Goal: Transaction & Acquisition: Purchase product/service

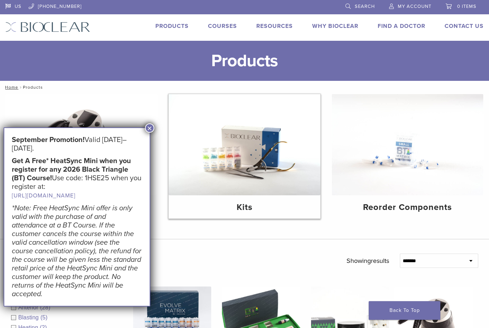
click at [241, 156] on img at bounding box center [245, 144] width 152 height 101
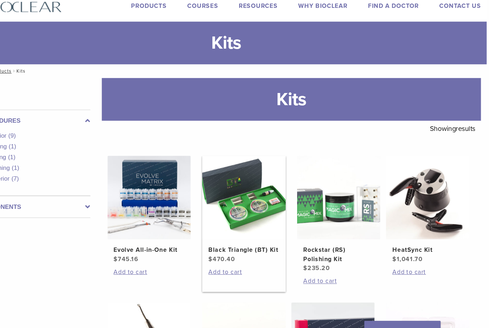
scroll to position [21, 5]
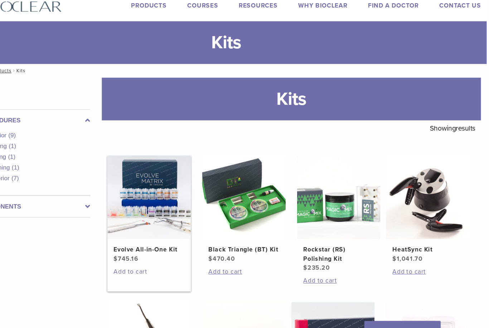
click at [134, 260] on link "Add to cart" at bounding box center [167, 255] width 67 height 9
click at [134, 259] on link "Add to cart" at bounding box center [167, 255] width 67 height 9
click at [134, 260] on link "Add to cart" at bounding box center [167, 255] width 67 height 9
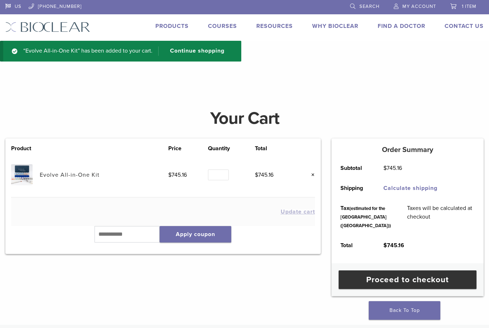
click at [66, 177] on link "Evolve All-in-One Kit" at bounding box center [70, 175] width 60 height 7
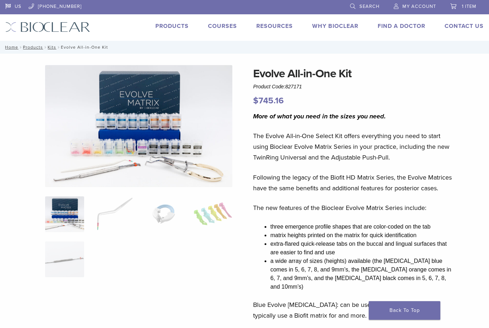
click at [166, 25] on link "Products" at bounding box center [171, 26] width 33 height 7
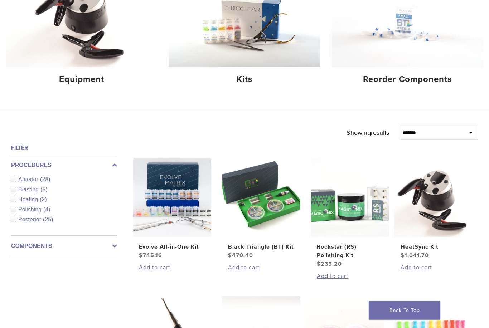
scroll to position [127, 0]
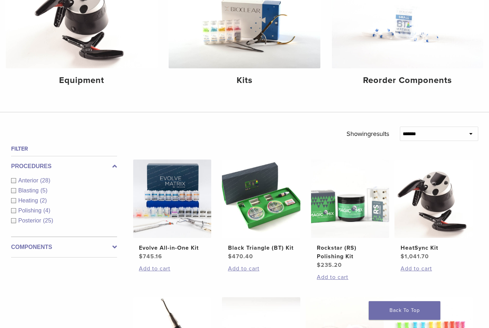
click at [16, 221] on div "Posterior (25)" at bounding box center [64, 221] width 106 height 9
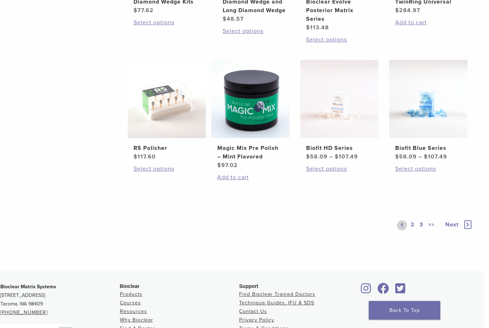
scroll to position [511, 5]
click at [450, 231] on link "Next" at bounding box center [455, 226] width 35 height 10
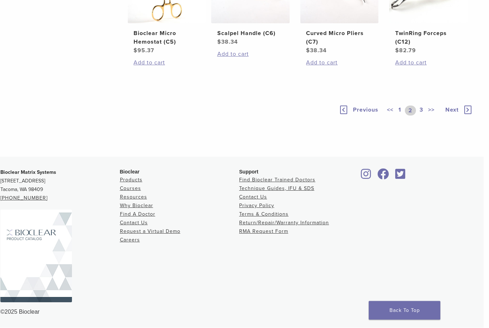
scroll to position [547, 5]
click at [461, 116] on link "Next" at bounding box center [455, 111] width 35 height 10
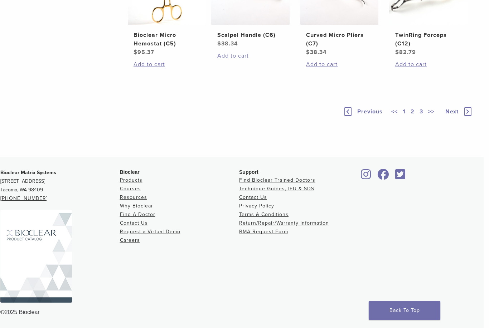
scroll to position [309, 5]
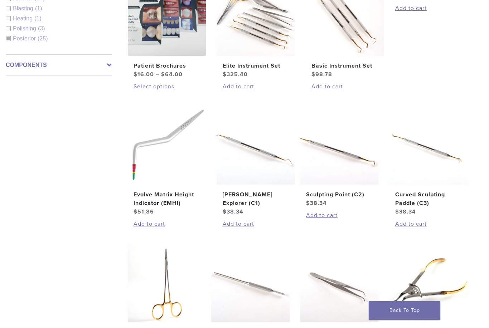
click at [449, 328] on html "US 1.855.712.5327 Search My Account 1 item Cart × Evolve All-in-One Kit 1 × $ 7…" at bounding box center [239, 158] width 489 height 935
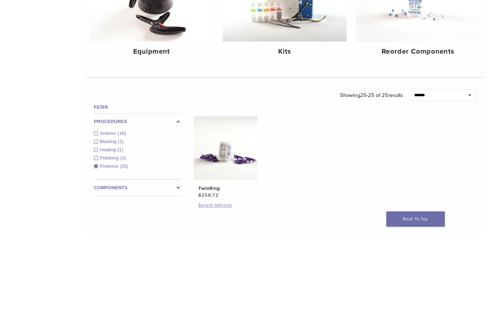
scroll to position [145, 0]
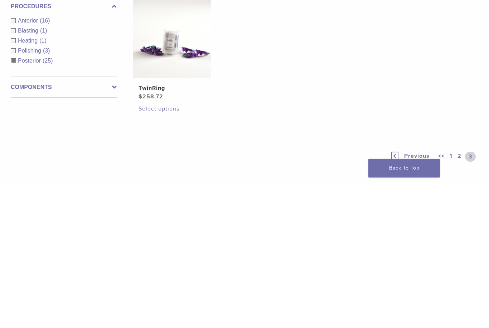
click at [453, 294] on link "1" at bounding box center [452, 299] width 6 height 10
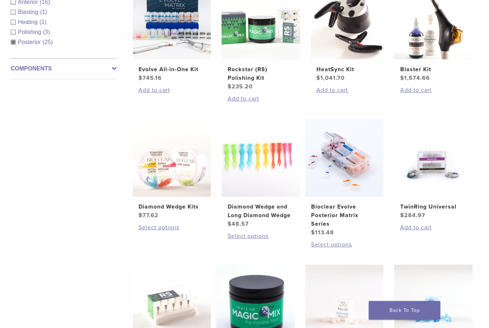
scroll to position [305, 0]
click at [437, 184] on img at bounding box center [433, 159] width 78 height 78
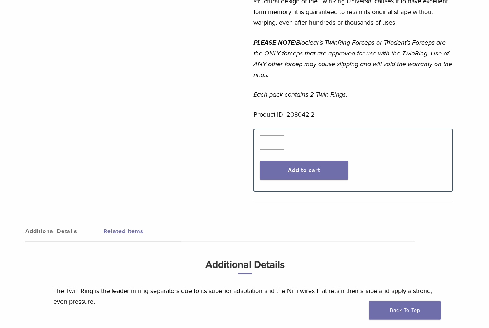
scroll to position [345, 0]
click at [317, 174] on button "Add to cart" at bounding box center [304, 170] width 88 height 19
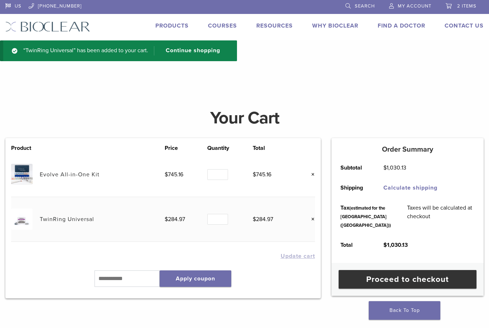
scroll to position [4, 0]
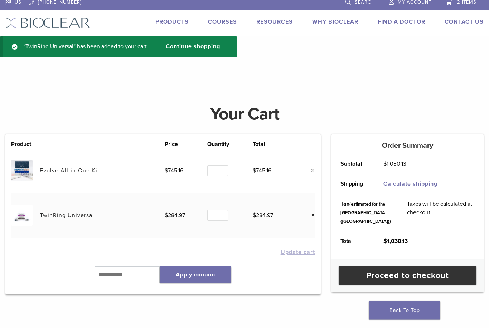
click at [181, 20] on link "Products" at bounding box center [171, 22] width 33 height 7
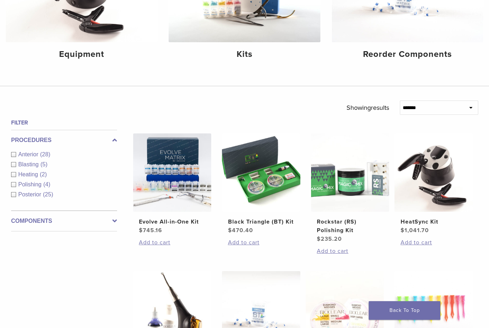
scroll to position [153, 0]
click at [44, 154] on span "(28)" at bounding box center [45, 155] width 10 height 6
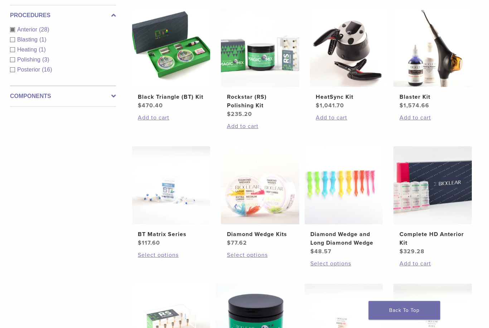
scroll to position [278, 1]
click at [433, 204] on img at bounding box center [433, 185] width 78 height 78
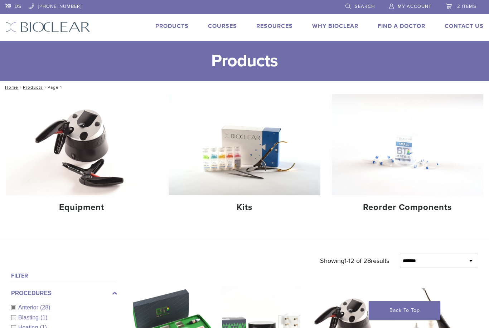
scroll to position [301, 1]
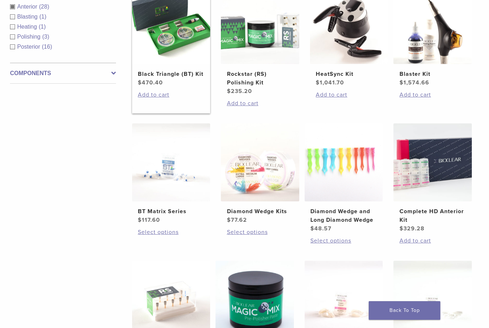
click at [161, 52] on img at bounding box center [171, 25] width 78 height 78
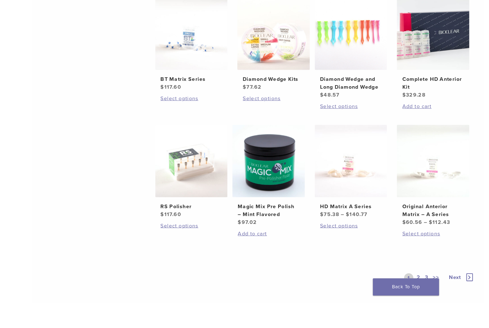
scroll to position [477, 5]
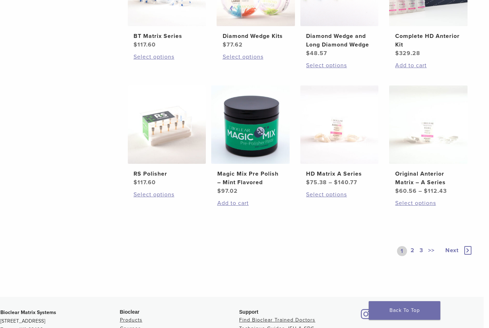
click at [460, 256] on link "Next" at bounding box center [455, 251] width 35 height 10
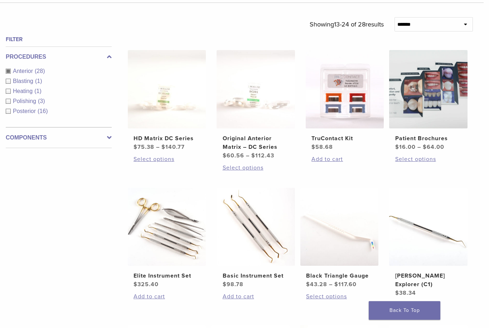
scroll to position [234, 5]
